Goal: Check status: Check status

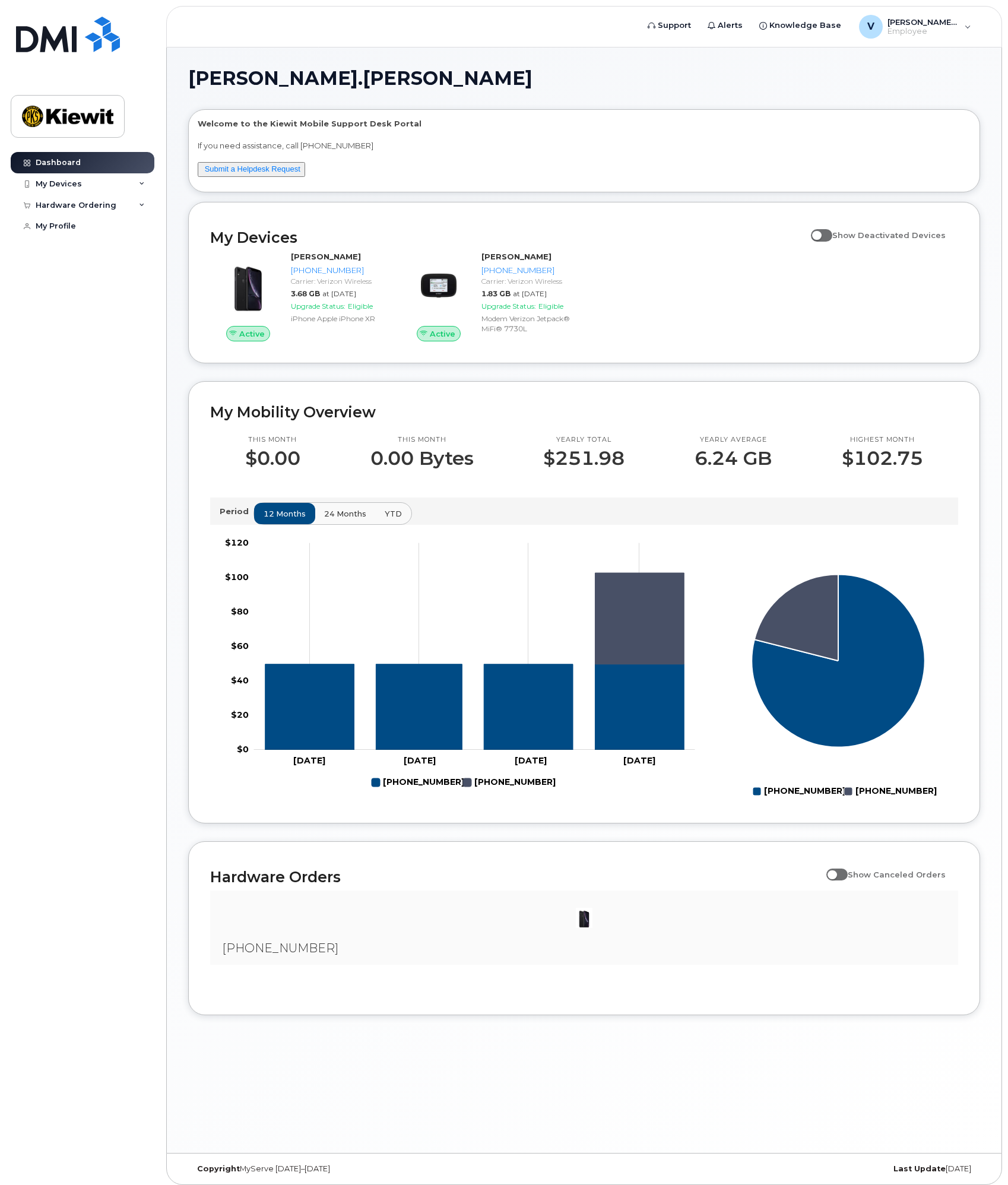
drag, startPoint x: 515, startPoint y: 931, endPoint x: 442, endPoint y: 940, distance: 73.6
click at [502, 931] on div at bounding box center [584, 917] width 729 height 36
click at [307, 959] on div "[PHONE_NUMBER]" at bounding box center [584, 927] width 748 height 74
click at [848, 880] on span at bounding box center [837, 874] width 21 height 12
click at [836, 872] on input "Show Canceled Orders" at bounding box center [831, 868] width 9 height 9
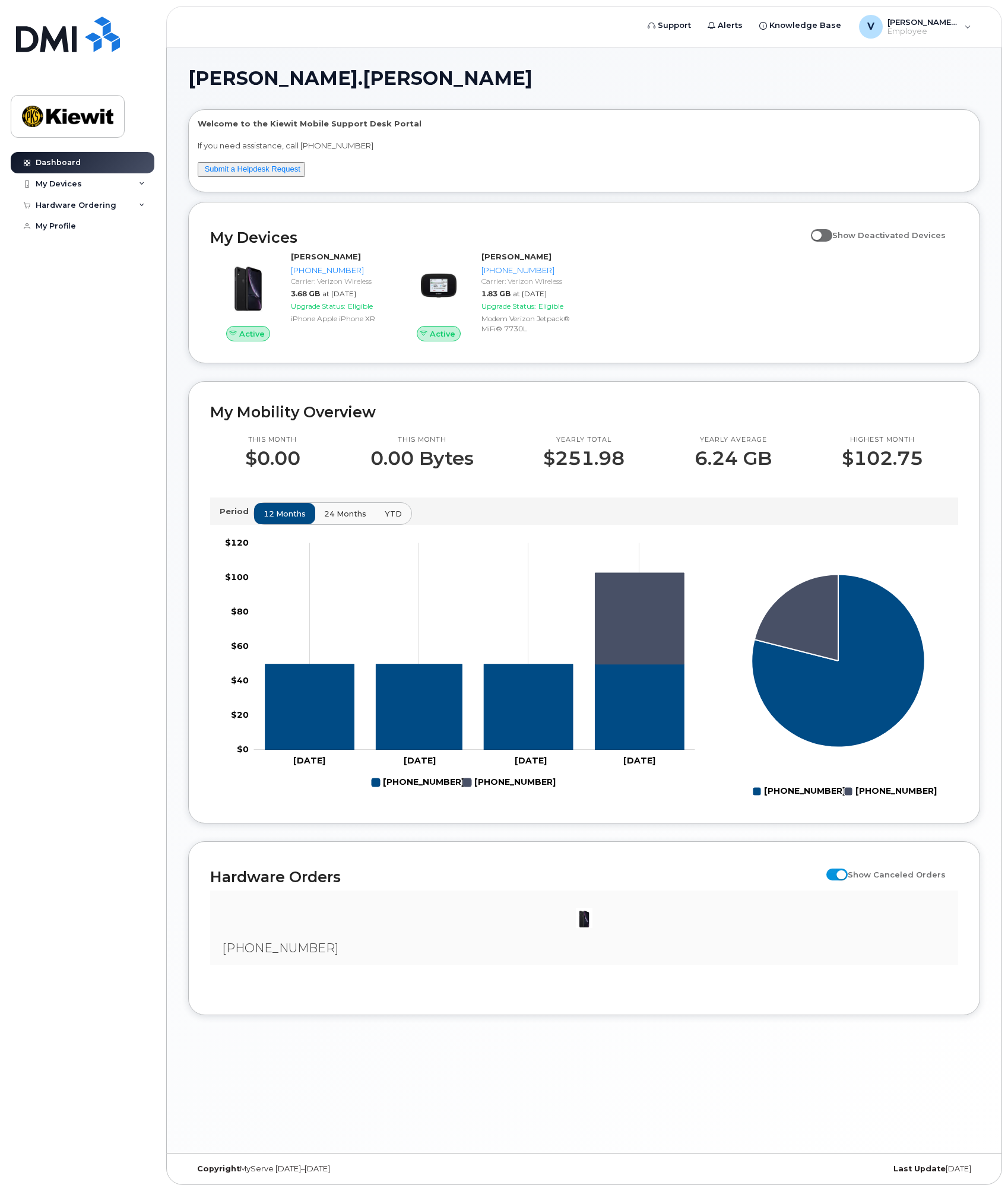
click at [843, 878] on span at bounding box center [837, 874] width 21 height 12
click at [836, 872] on input "Show Canceled Orders" at bounding box center [831, 868] width 9 height 9
checkbox input "false"
click at [580, 923] on img at bounding box center [584, 917] width 24 height 24
click at [79, 187] on div "My Devices" at bounding box center [59, 184] width 46 height 9
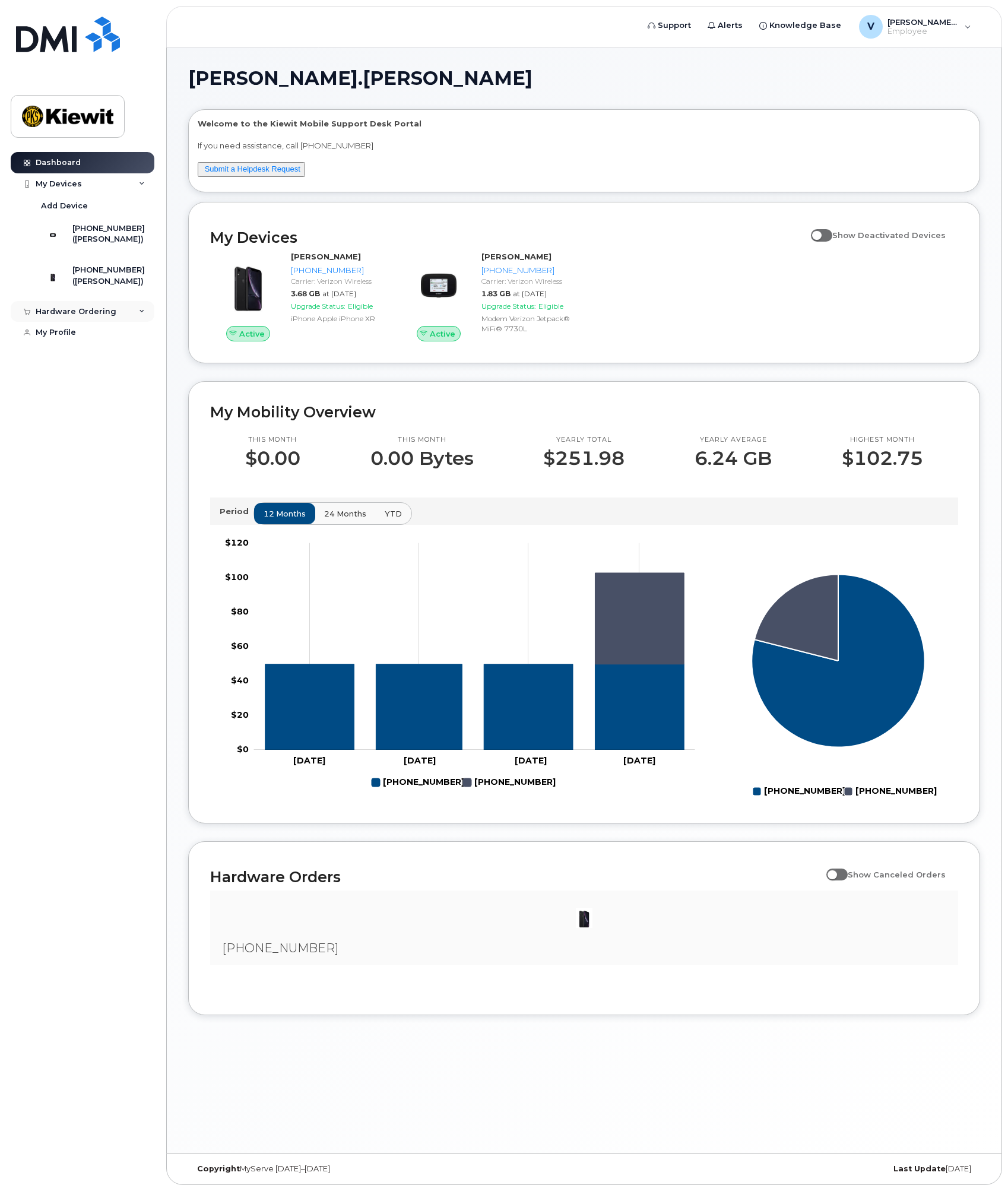
click at [86, 317] on div "Hardware Ordering" at bounding box center [76, 311] width 81 height 9
click at [74, 339] on div "My Orders" at bounding box center [62, 333] width 42 height 11
